Goal: Task Accomplishment & Management: Use online tool/utility

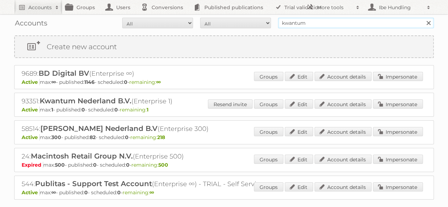
drag, startPoint x: 314, startPoint y: 22, endPoint x: 222, endPoint y: 26, distance: 91.4
click at [222, 26] on form "All Active Expired Pending All Paid Trials Self service kwantum Search" at bounding box center [224, 23] width 420 height 11
type input "carrefour"
click at [423, 18] on input "Search" at bounding box center [428, 23] width 11 height 11
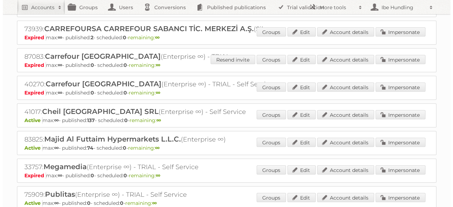
scroll to position [182, 0]
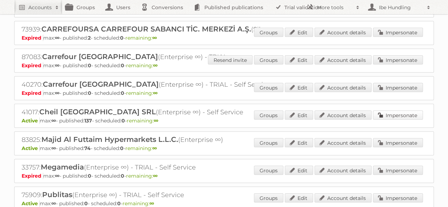
click at [397, 112] on link "Impersonate" at bounding box center [398, 114] width 50 height 9
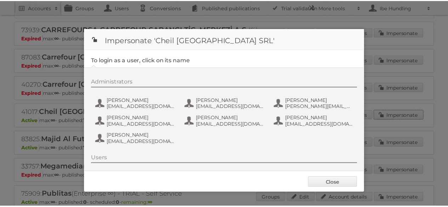
scroll to position [18, 0]
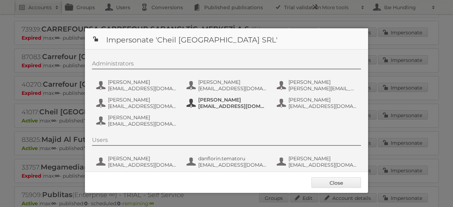
click at [198, 109] on span "loredana_dadalau@carrefour.com" at bounding box center [232, 106] width 69 height 6
